Goal: Task Accomplishment & Management: Use online tool/utility

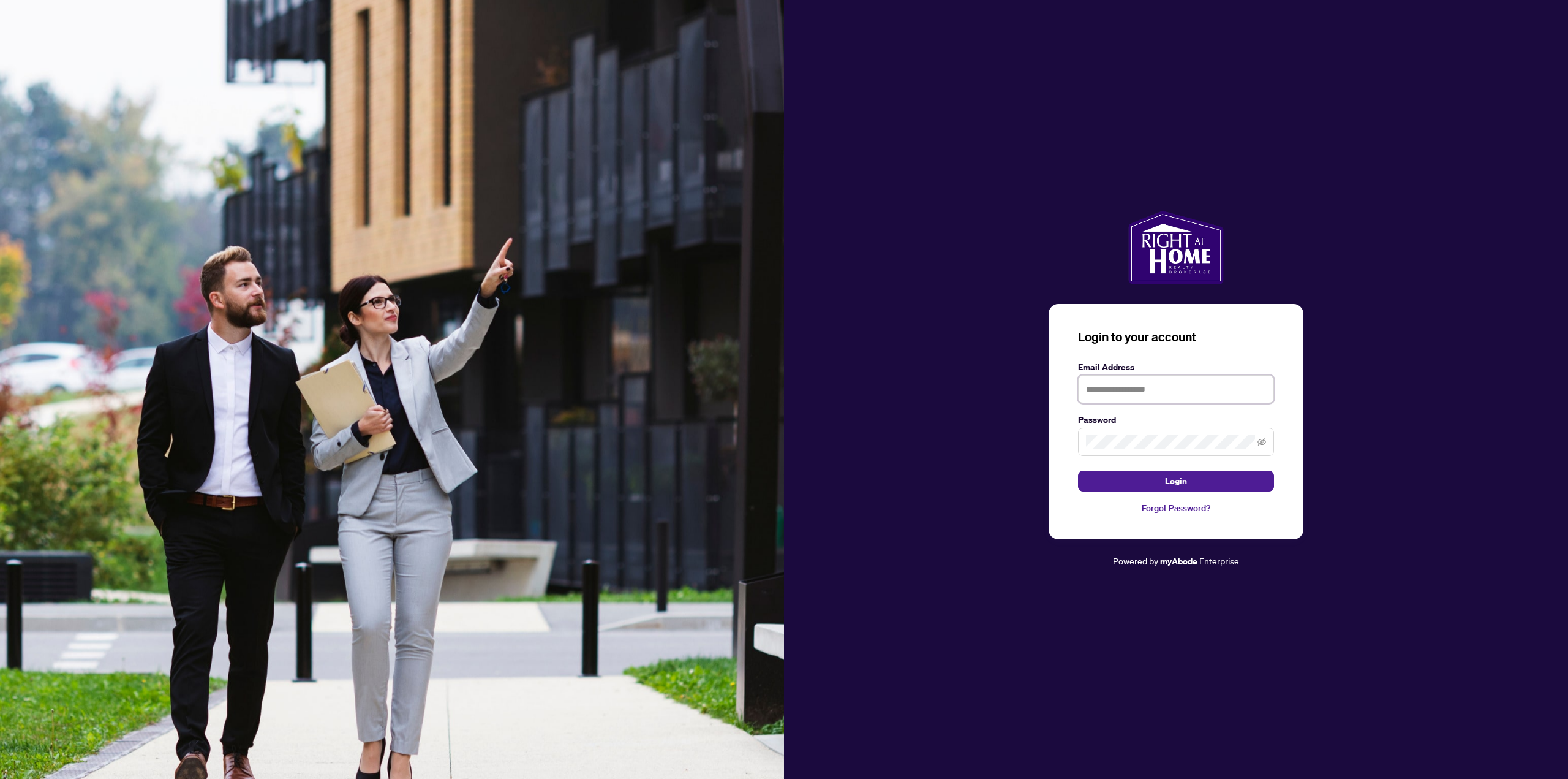
click at [1150, 393] on input "text" at bounding box center [1176, 389] width 196 height 28
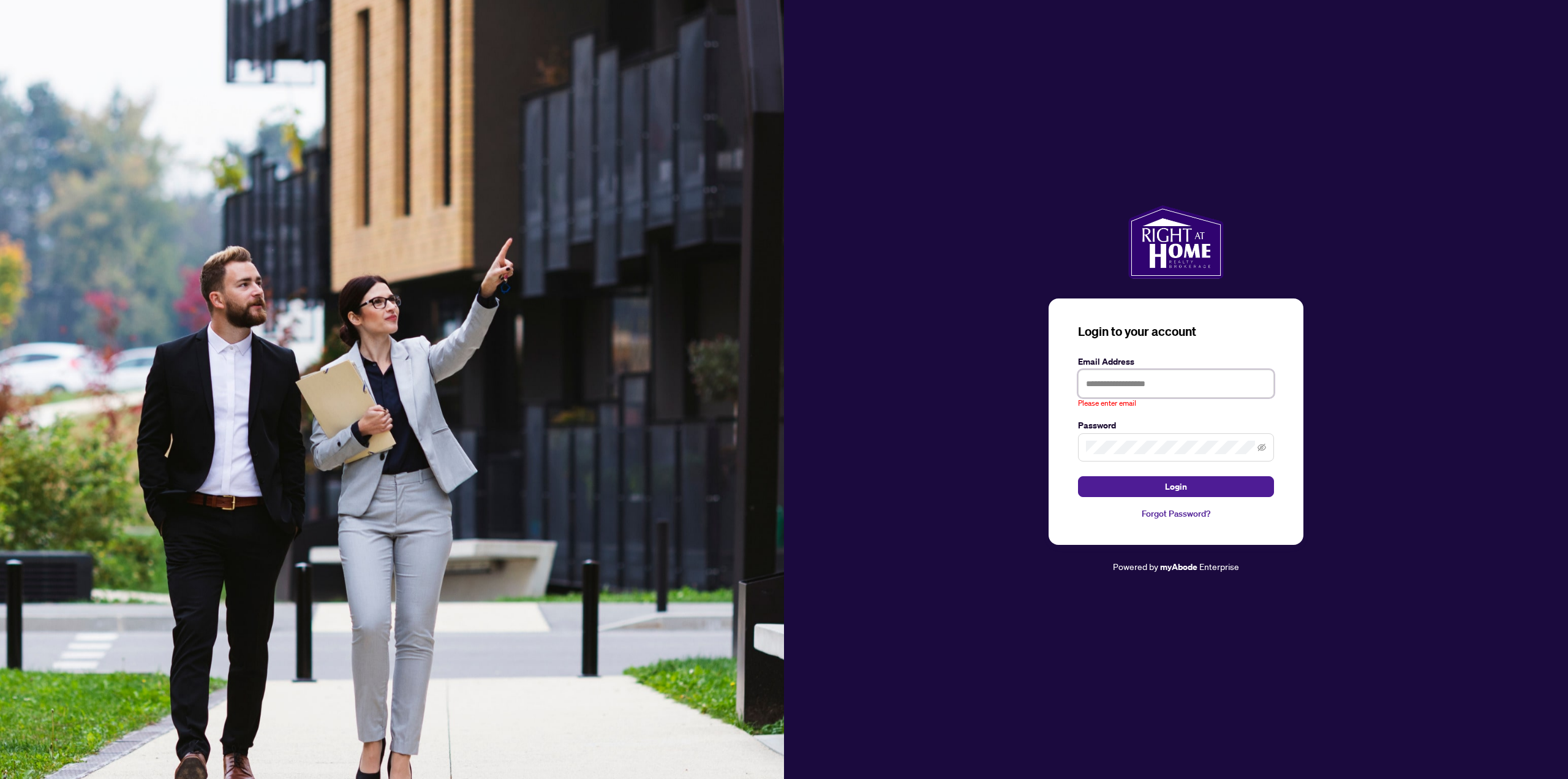
type input "**********"
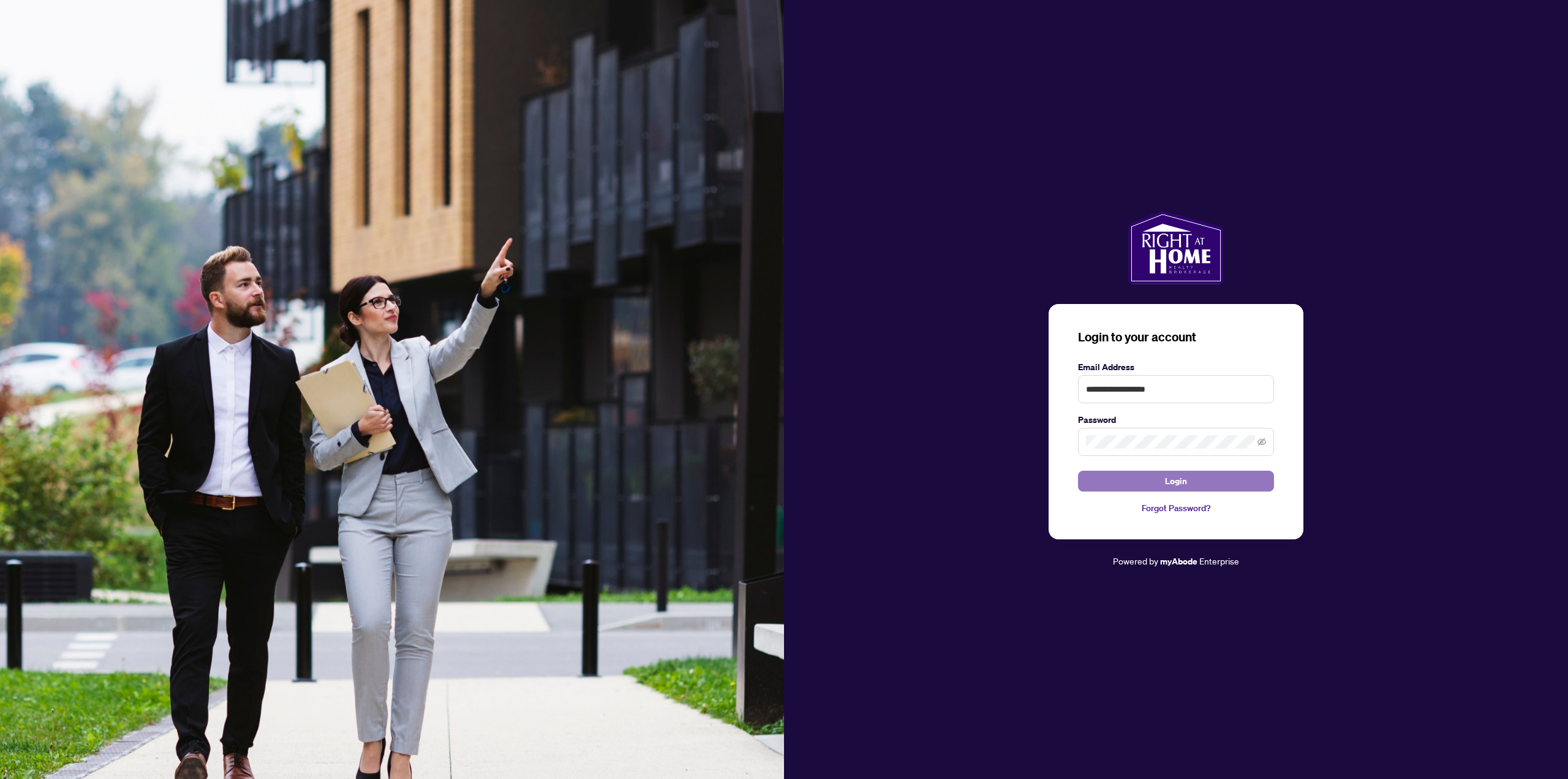
click at [1159, 482] on button "Login" at bounding box center [1176, 481] width 196 height 21
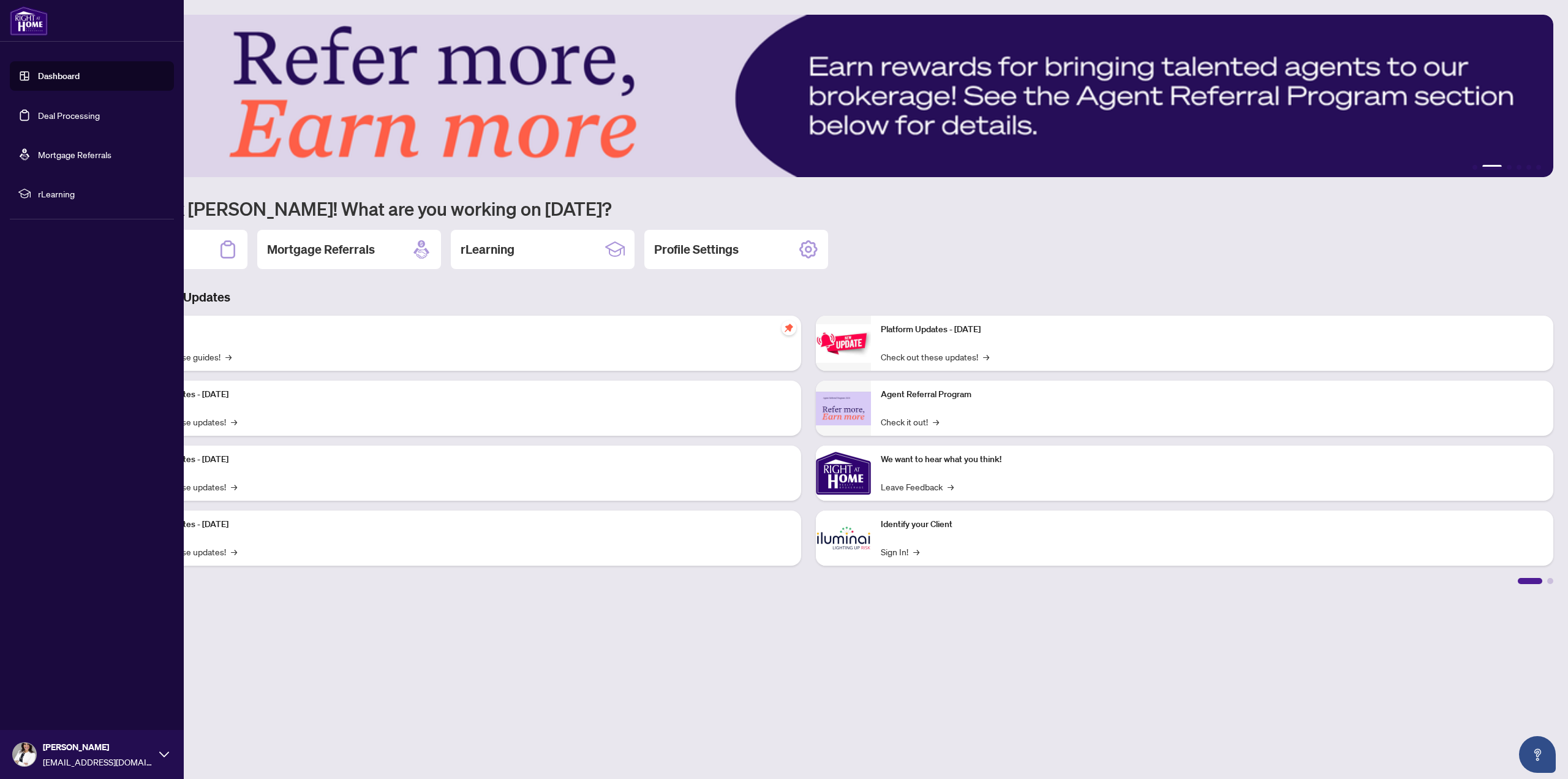
click at [38, 118] on link "Deal Processing" at bounding box center [68, 115] width 62 height 11
